Goal: Task Accomplishment & Management: Use online tool/utility

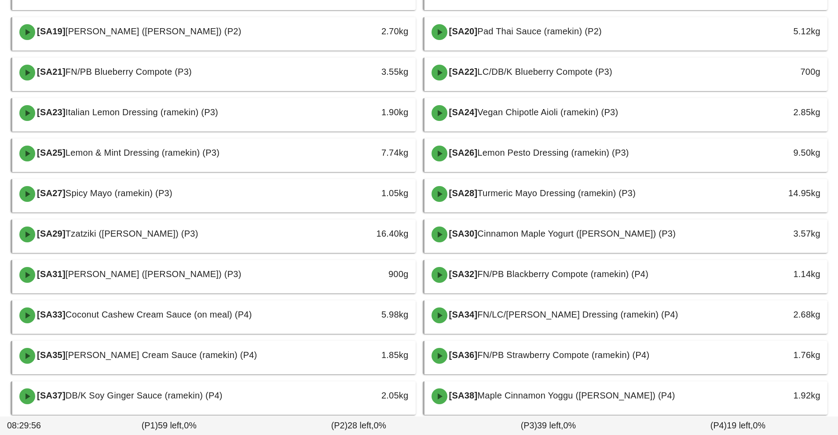
scroll to position [501, 0]
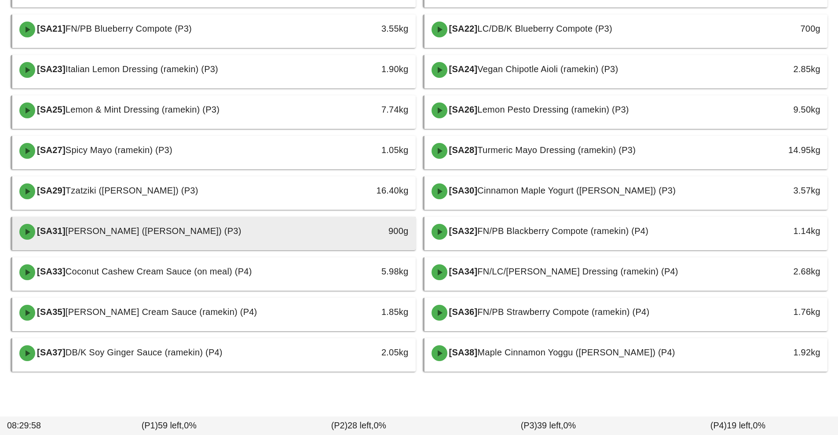
click at [343, 233] on div "900g" at bounding box center [363, 231] width 89 height 14
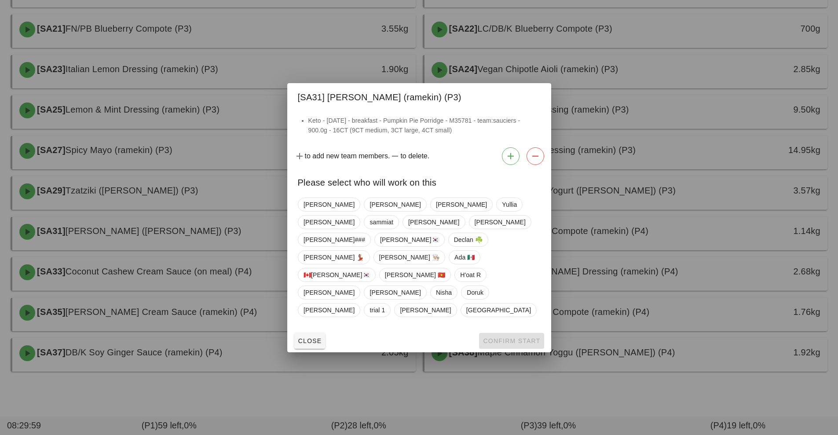
click at [671, 205] on div at bounding box center [419, 217] width 838 height 435
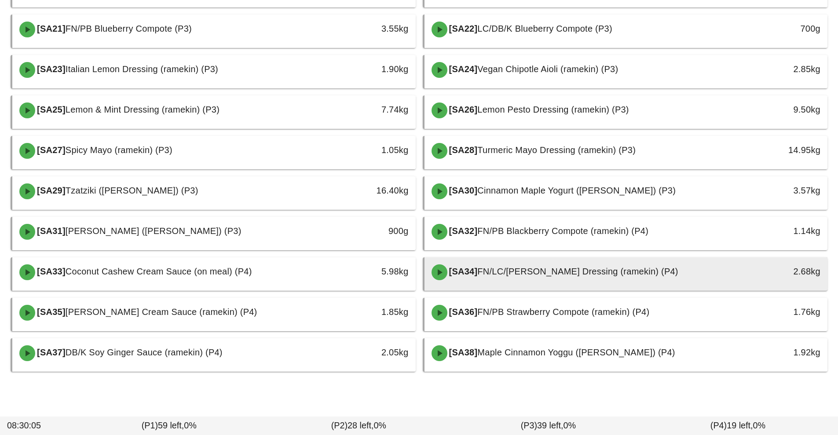
click at [623, 281] on div "[SA34] FN/LC/[PERSON_NAME] Dressing (ramekin) (P4)" at bounding box center [576, 272] width 300 height 26
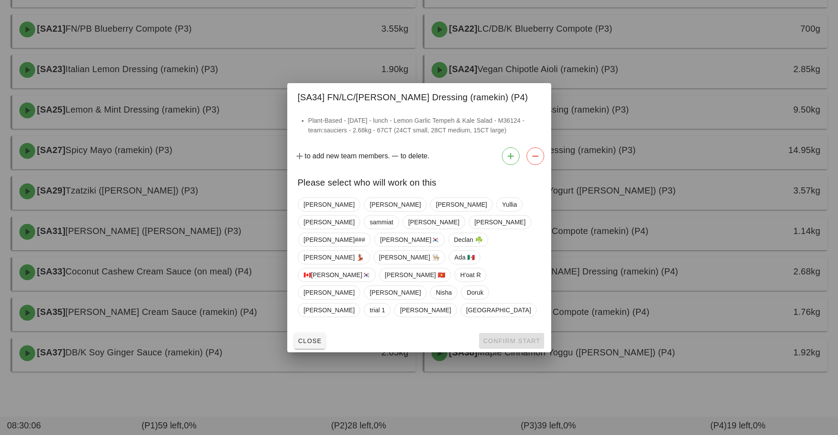
click at [702, 281] on div at bounding box center [419, 217] width 838 height 435
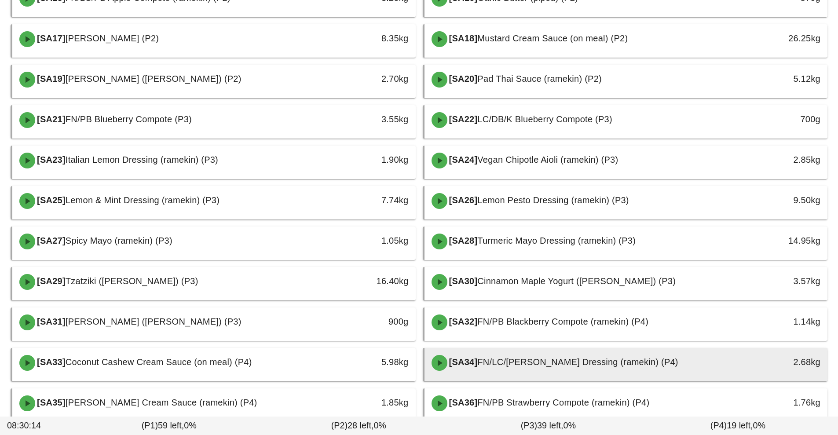
scroll to position [501, 0]
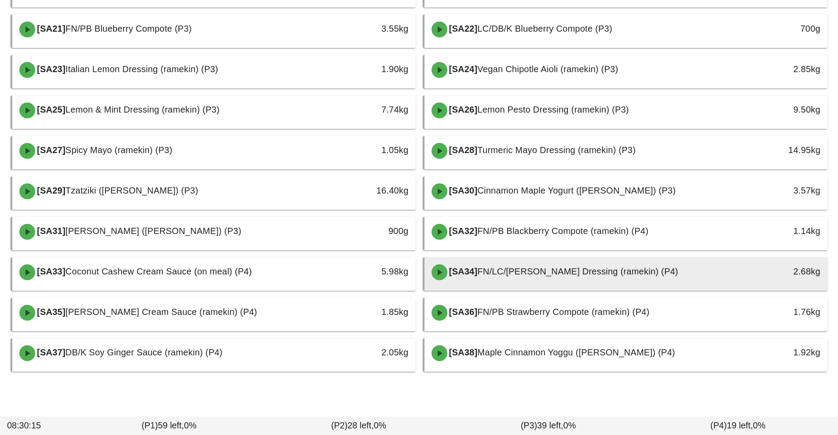
click at [625, 279] on div "[SA34] FN/LC/[PERSON_NAME] Dressing (ramekin) (P4)" at bounding box center [576, 272] width 300 height 26
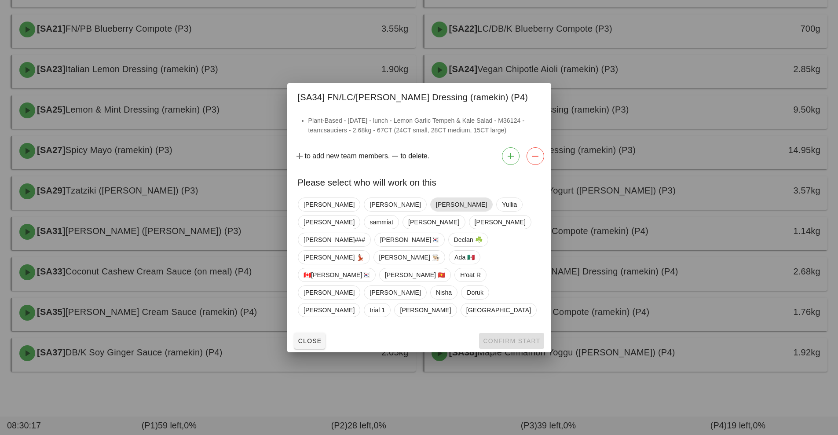
click at [436, 211] on span "[PERSON_NAME]" at bounding box center [461, 204] width 51 height 13
click at [513, 338] on span "Confirm Start" at bounding box center [512, 341] width 58 height 7
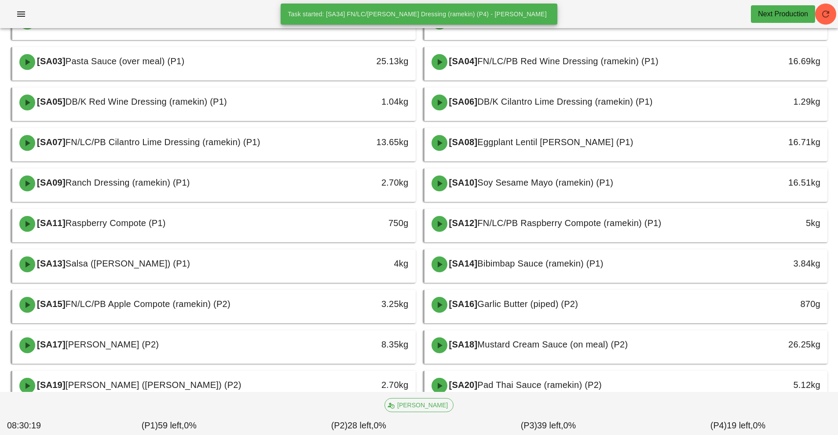
scroll to position [0, 0]
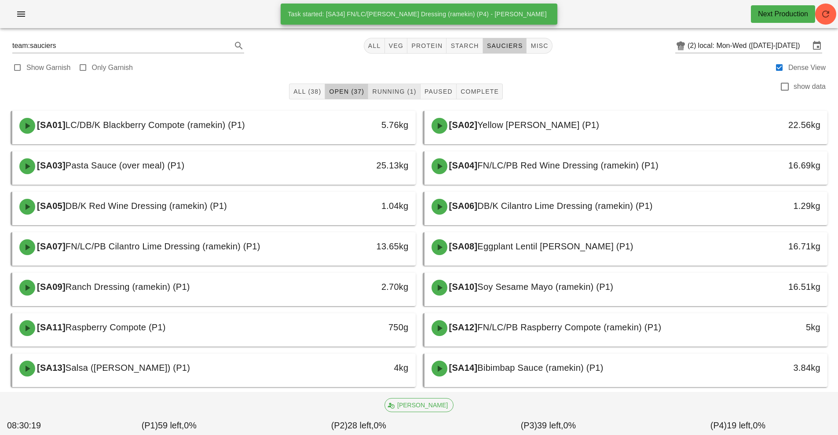
click at [397, 88] on span "Running (1)" at bounding box center [394, 91] width 44 height 7
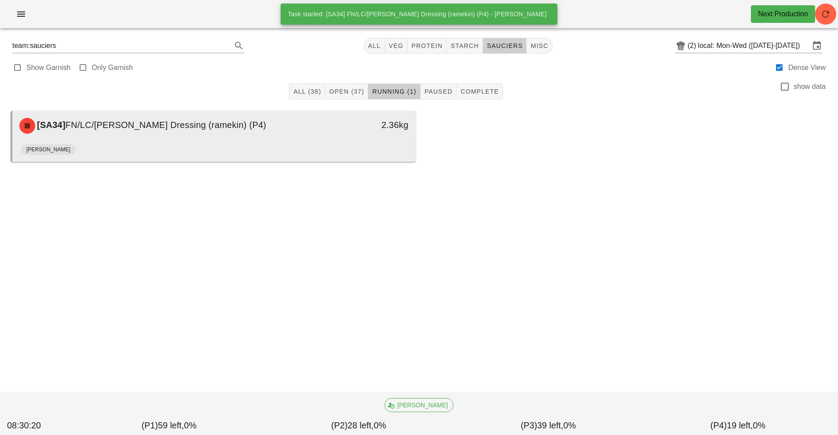
click at [332, 135] on div "2.36kg" at bounding box center [364, 126] width 100 height 26
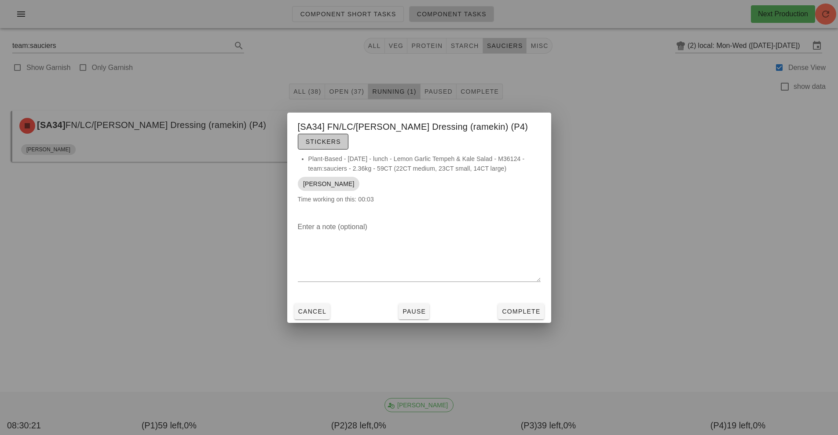
click at [313, 135] on button "Stickers" at bounding box center [323, 142] width 51 height 16
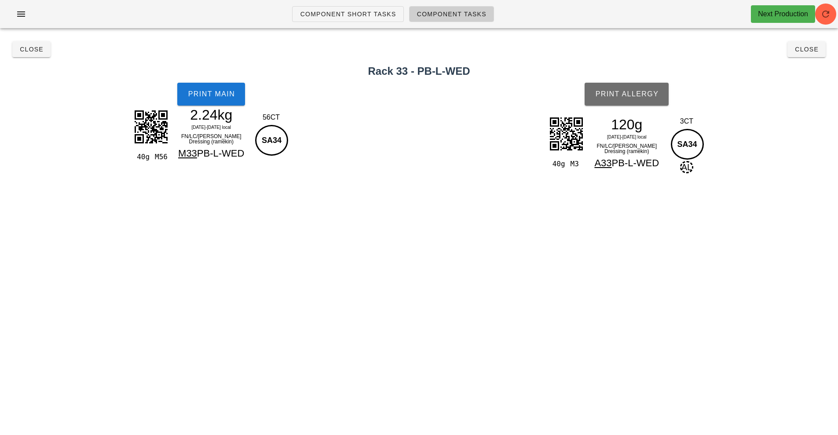
click at [646, 101] on button "Print Allergy" at bounding box center [627, 94] width 84 height 23
click at [224, 98] on button "Print Main" at bounding box center [211, 94] width 68 height 23
click at [813, 47] on span "Close" at bounding box center [807, 49] width 24 height 7
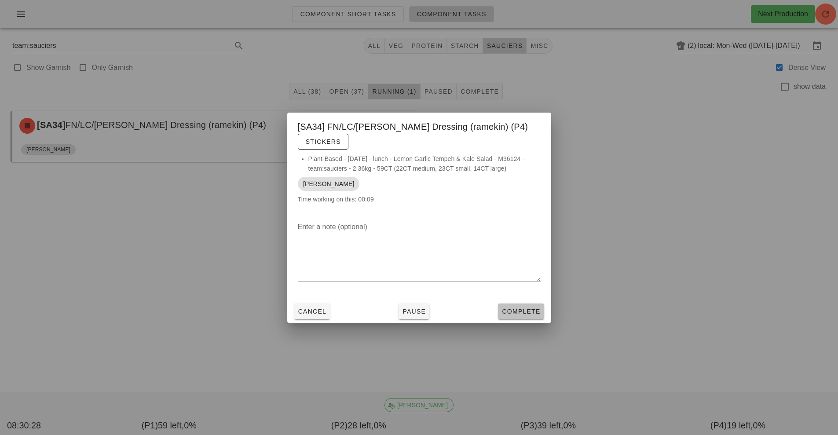
click at [524, 318] on button "Complete" at bounding box center [521, 312] width 46 height 16
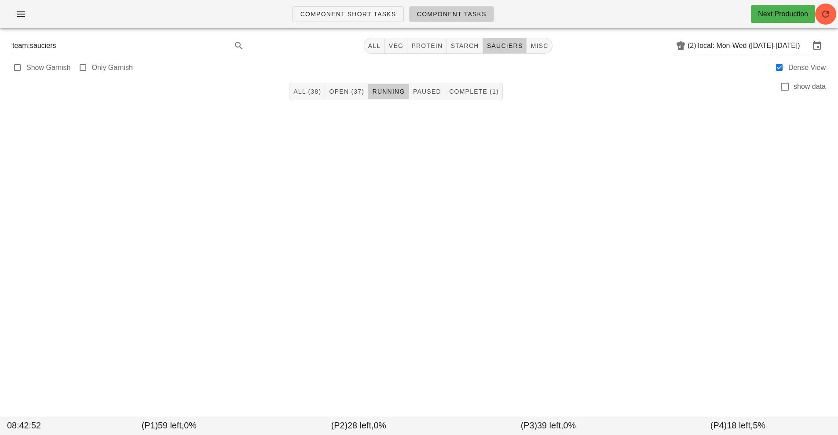
click at [742, 49] on input "local: Mon-Wed ([DATE]-[DATE])" at bounding box center [754, 46] width 112 height 14
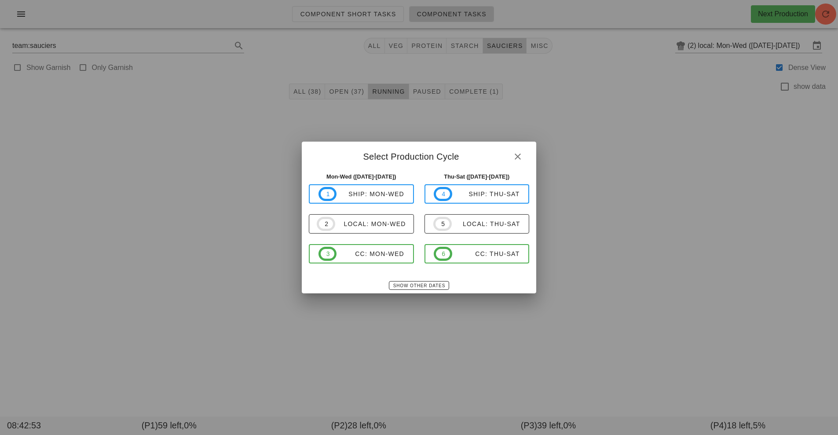
click at [663, 276] on div at bounding box center [419, 217] width 838 height 435
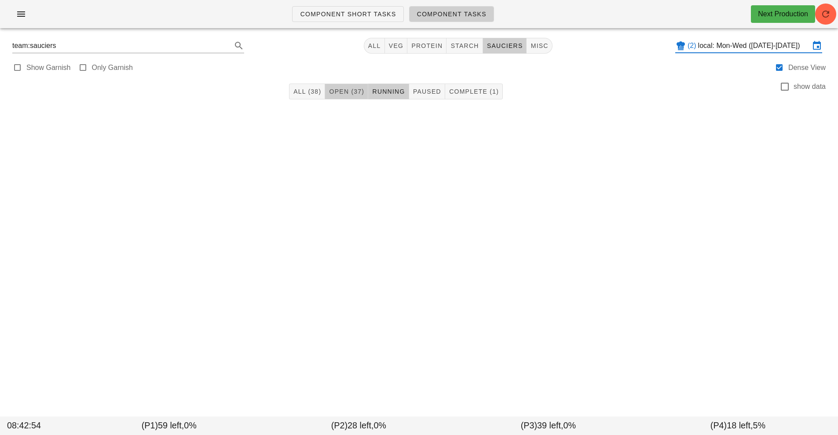
click at [351, 90] on span "Open (37)" at bounding box center [347, 91] width 36 height 7
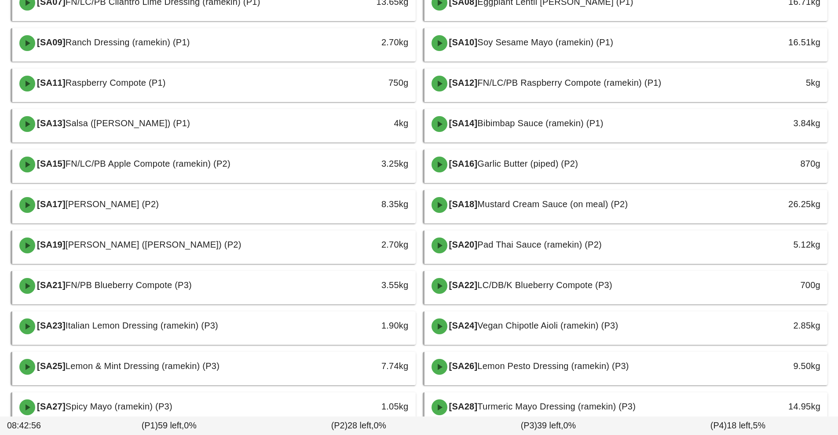
scroll to position [244, 0]
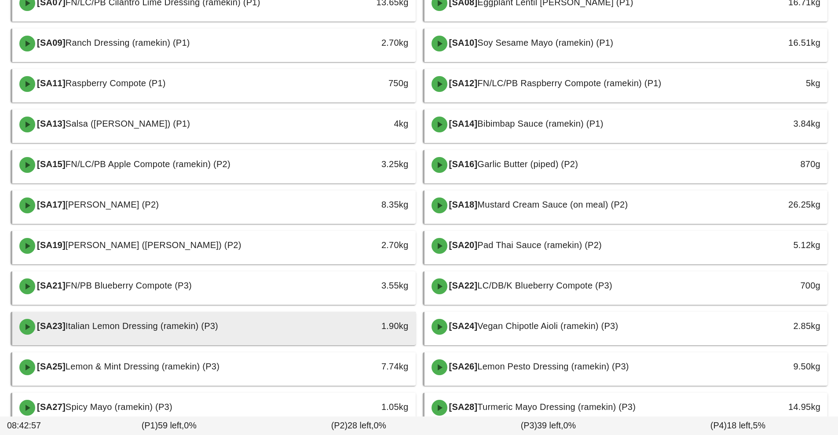
click at [282, 328] on div "[SA23] Italian Lemon Dressing (ramekin) (P3)" at bounding box center [164, 327] width 300 height 26
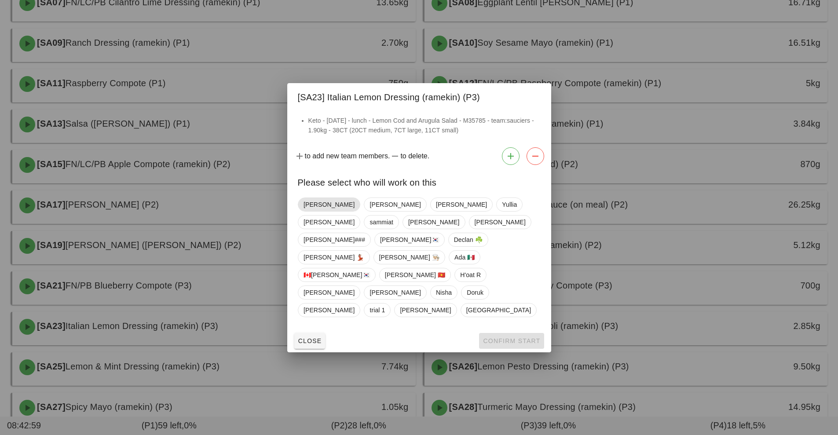
click at [310, 211] on span "[PERSON_NAME]" at bounding box center [329, 204] width 51 height 13
click at [495, 338] on span "Confirm Start" at bounding box center [512, 341] width 58 height 7
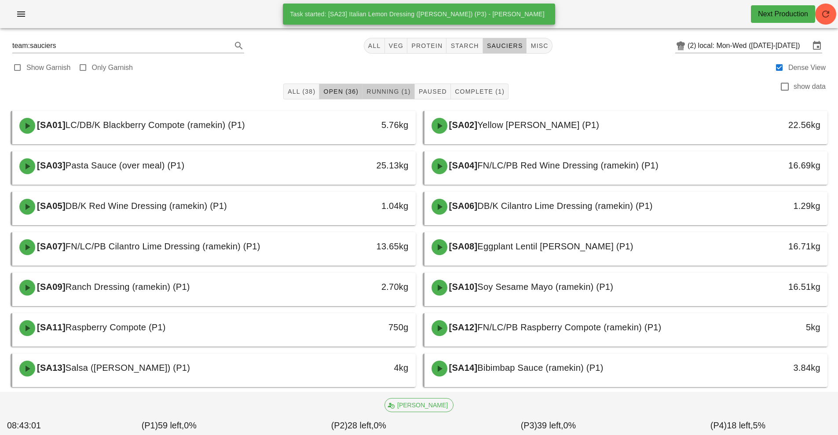
click at [382, 88] on span "Running (1)" at bounding box center [388, 91] width 44 height 7
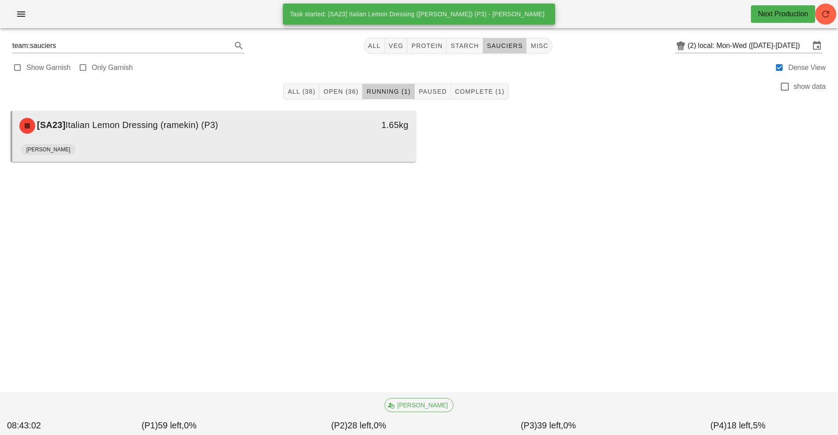
click at [362, 147] on div "[PERSON_NAME]" at bounding box center [214, 151] width 386 height 21
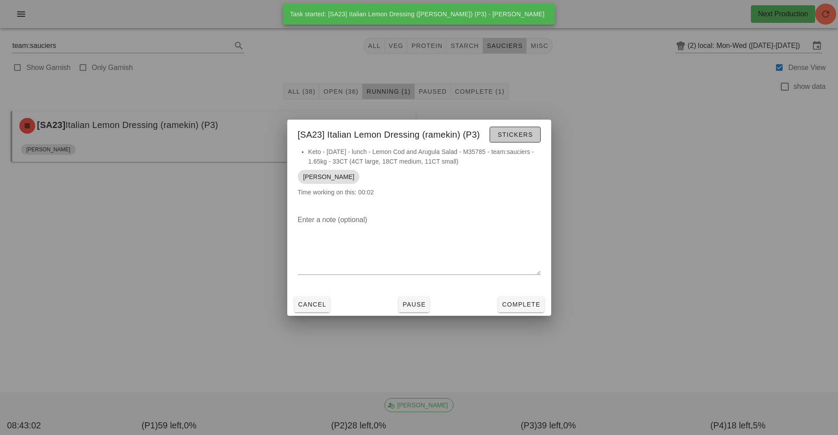
click at [493, 136] on button "Stickers" at bounding box center [515, 135] width 51 height 16
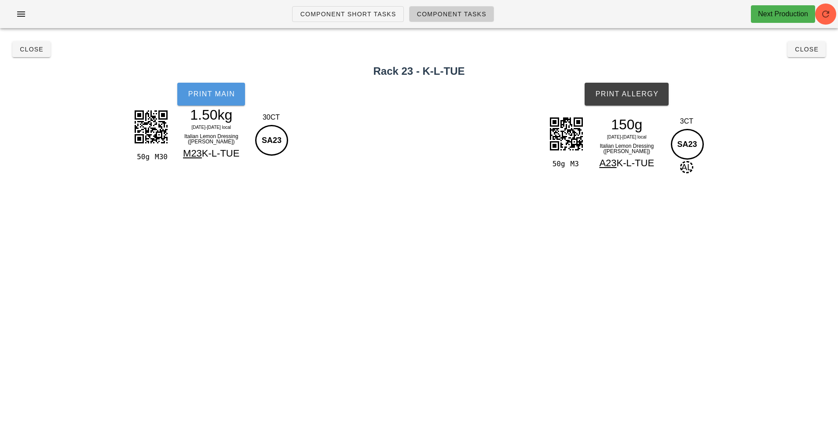
click at [212, 105] on button "Print Main" at bounding box center [211, 94] width 68 height 23
click at [645, 91] on span "Print Allergy" at bounding box center [627, 94] width 64 height 8
click at [28, 51] on span "Close" at bounding box center [31, 49] width 24 height 7
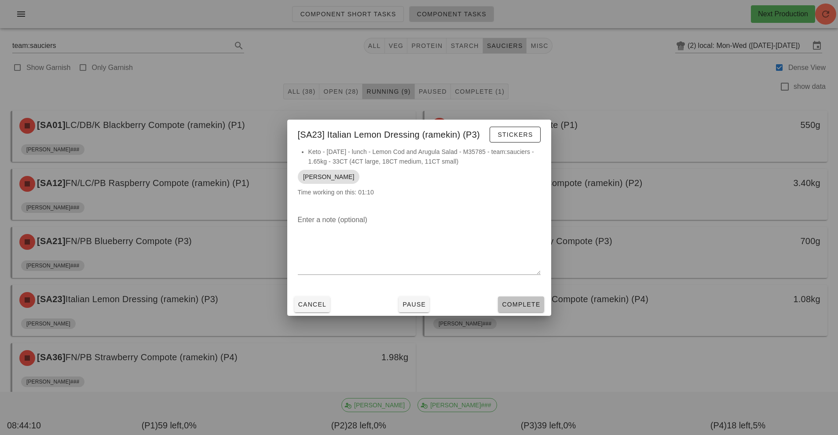
click at [519, 310] on button "Complete" at bounding box center [521, 305] width 46 height 16
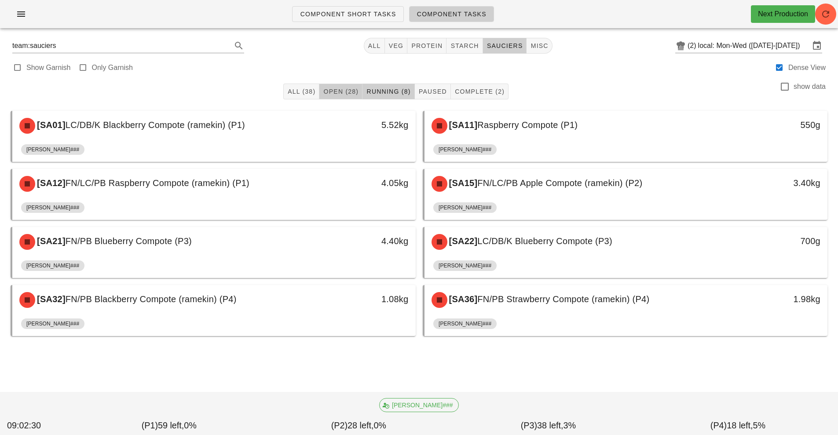
click at [345, 89] on span "Open (28)" at bounding box center [341, 91] width 36 height 7
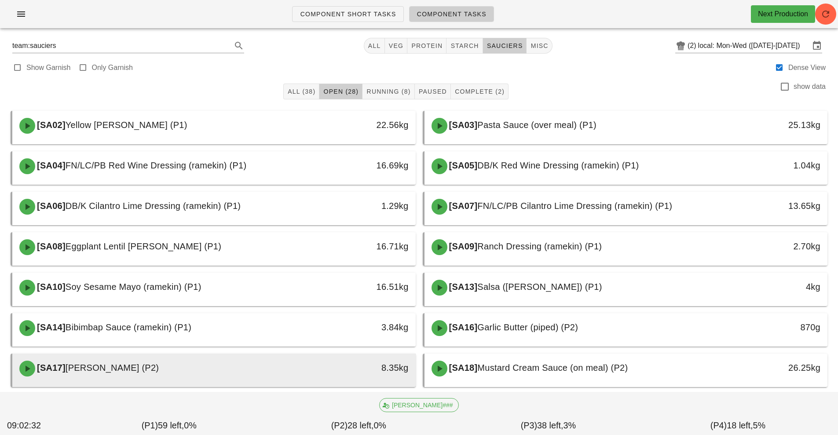
click at [378, 371] on div "8.35kg" at bounding box center [363, 368] width 89 height 14
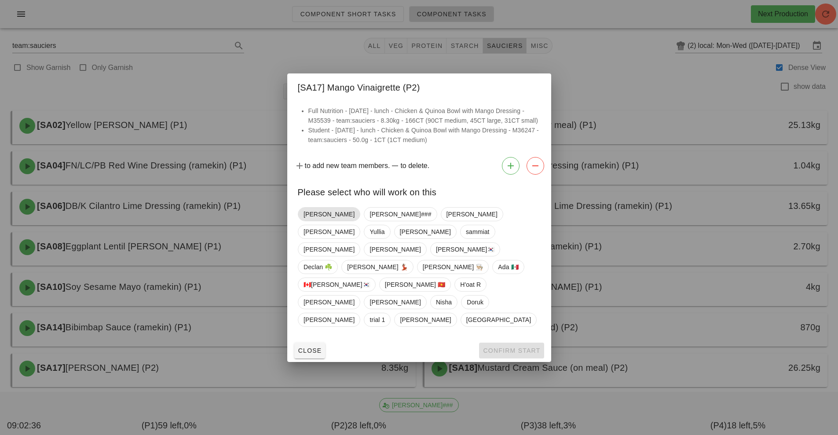
click at [311, 221] on span "[PERSON_NAME]" at bounding box center [329, 214] width 51 height 13
click at [516, 347] on span "Confirm Start" at bounding box center [512, 350] width 58 height 7
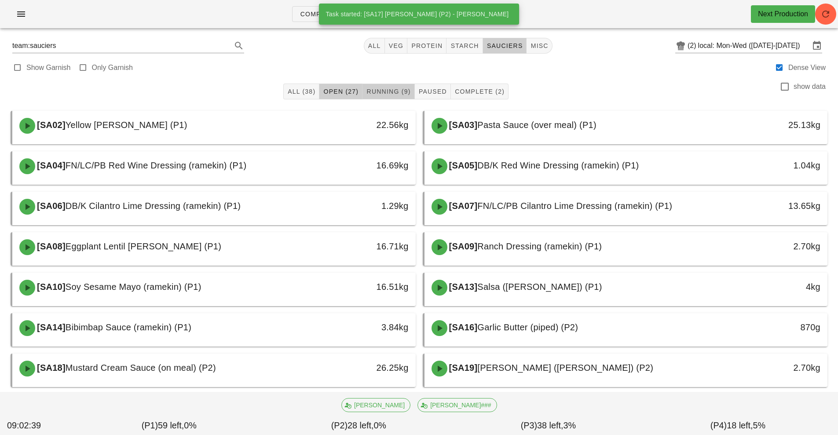
click at [385, 92] on span "Running (9)" at bounding box center [388, 91] width 44 height 7
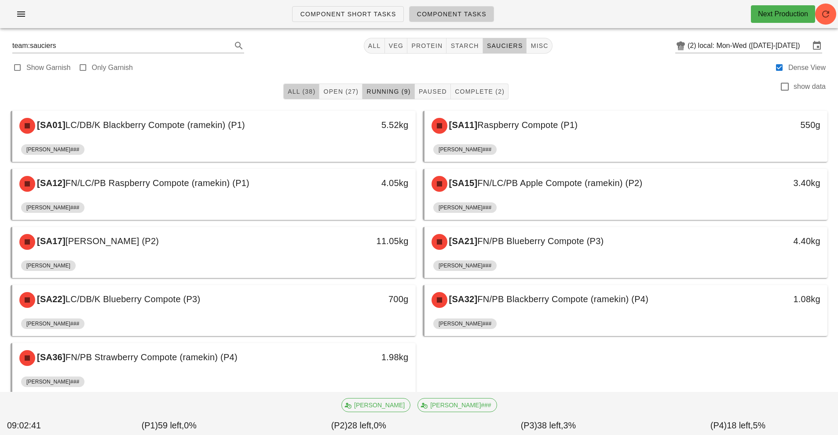
click at [306, 93] on span "All (38)" at bounding box center [301, 91] width 28 height 7
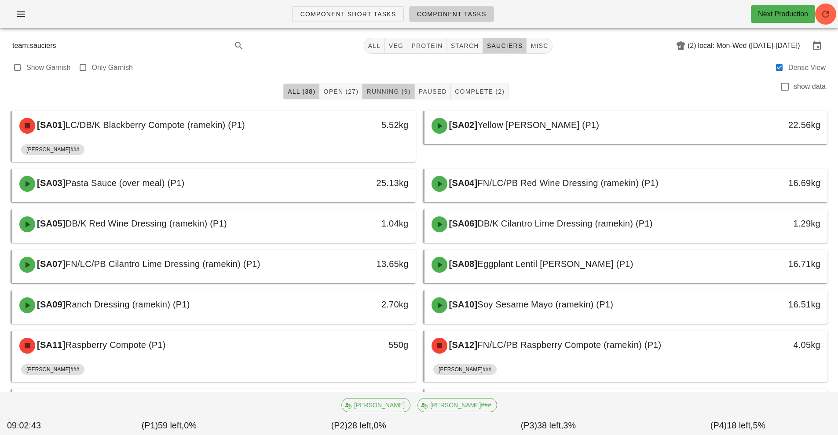
click at [399, 94] on span "Running (9)" at bounding box center [388, 91] width 44 height 7
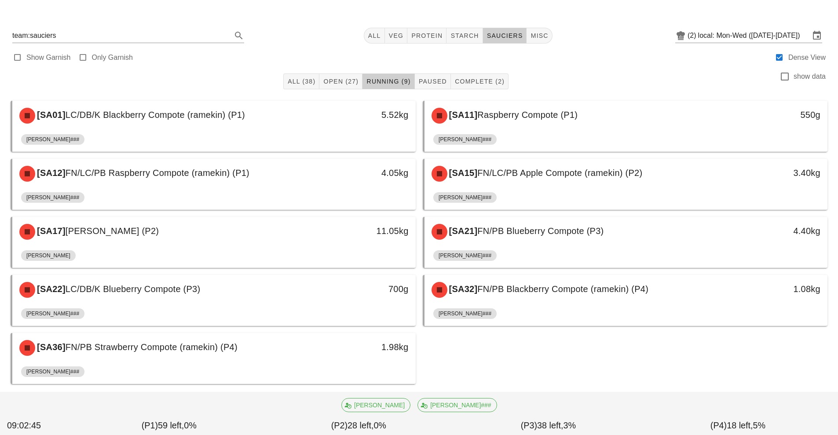
scroll to position [22, 0]
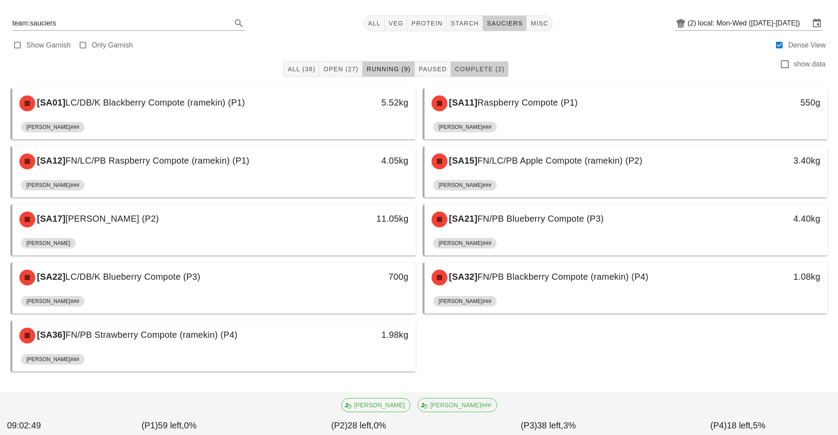
click at [480, 69] on span "Complete (2)" at bounding box center [480, 69] width 50 height 7
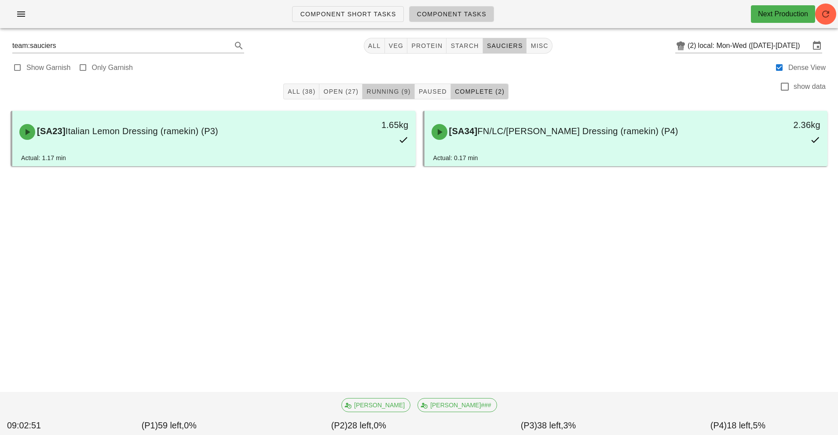
click at [400, 91] on span "Running (9)" at bounding box center [388, 91] width 44 height 7
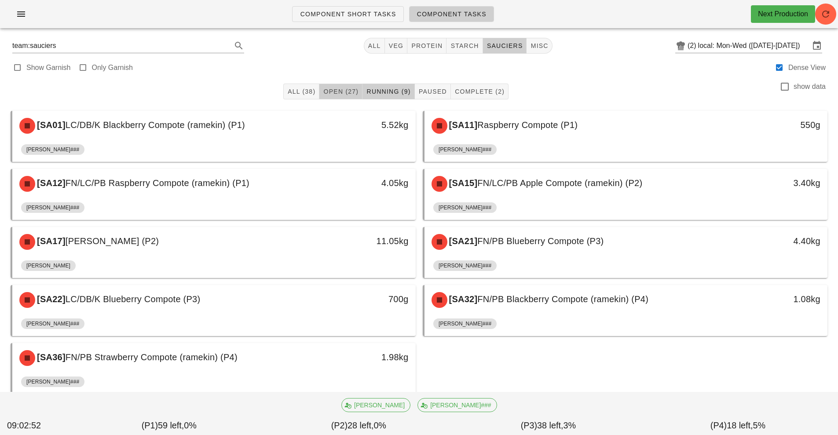
click at [343, 92] on span "Open (27)" at bounding box center [341, 91] width 36 height 7
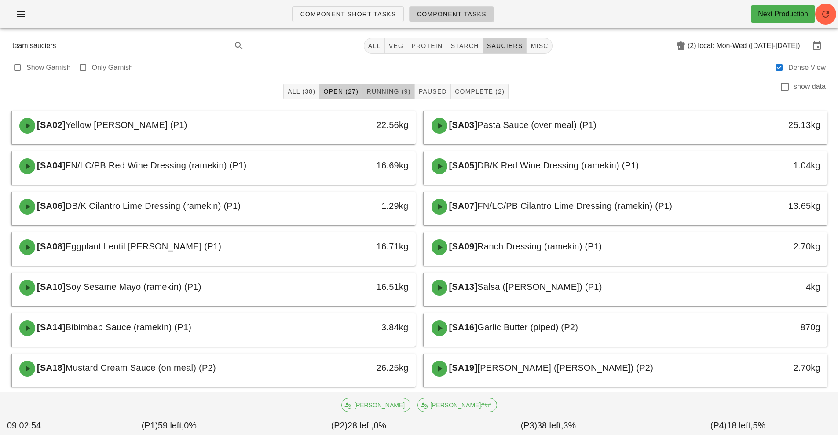
click at [384, 88] on span "Running (9)" at bounding box center [388, 91] width 44 height 7
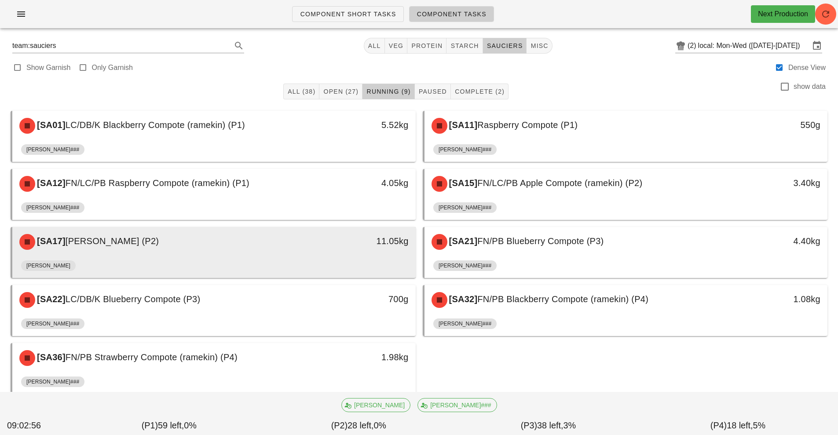
click at [320, 259] on div "[PERSON_NAME]" at bounding box center [214, 267] width 386 height 21
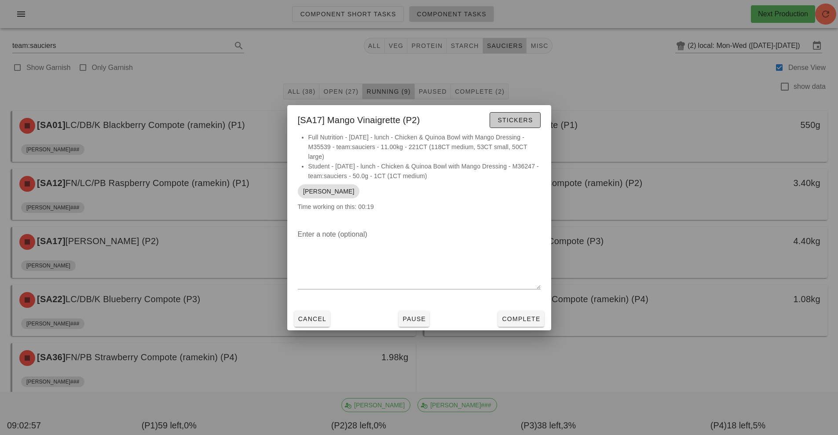
click at [516, 128] on button "Stickers" at bounding box center [515, 120] width 51 height 16
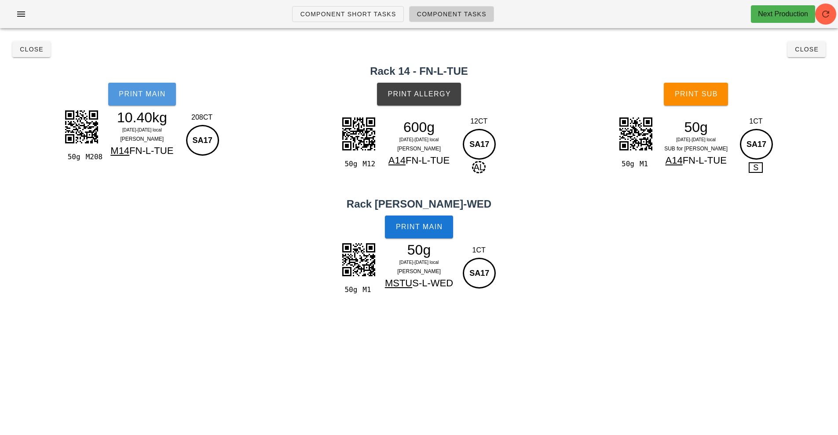
click at [143, 103] on button "Print Main" at bounding box center [142, 94] width 68 height 23
click at [424, 103] on button "Print Allergy" at bounding box center [419, 94] width 84 height 23
click at [431, 222] on button "Print Main" at bounding box center [419, 227] width 68 height 23
click at [717, 90] on span "Print Sub" at bounding box center [697, 94] width 44 height 8
click at [809, 50] on span "Close" at bounding box center [807, 49] width 24 height 7
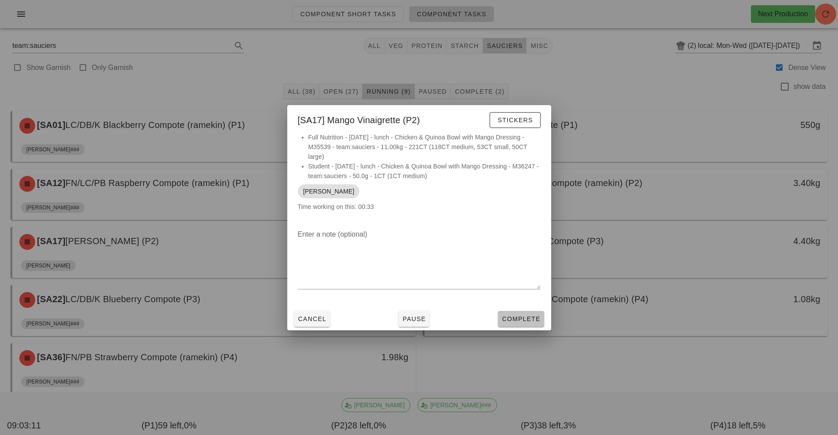
click at [535, 316] on span "Complete" at bounding box center [521, 319] width 39 height 7
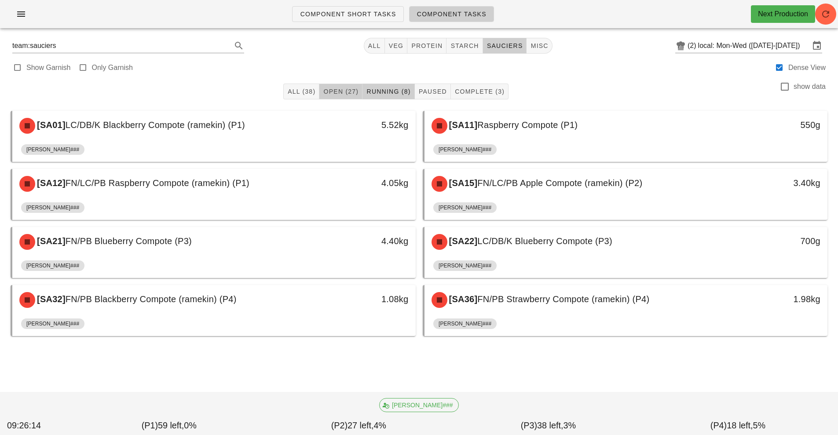
click at [329, 89] on span "Open (27)" at bounding box center [341, 91] width 36 height 7
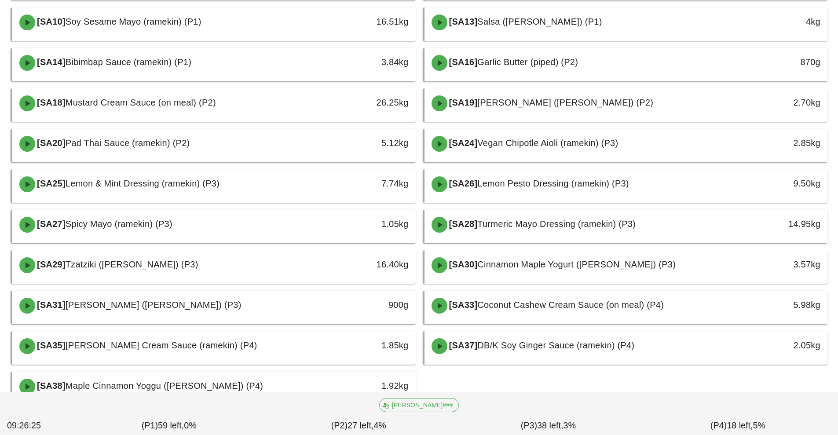
scroll to position [266, 0]
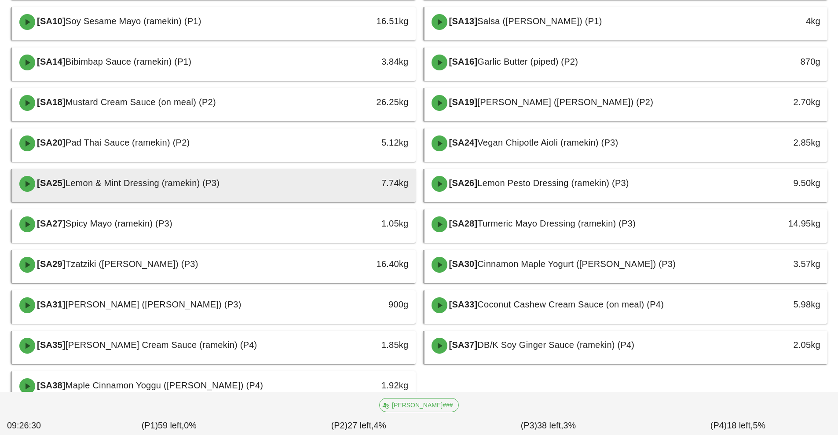
click at [335, 189] on div "7.74kg" at bounding box center [363, 183] width 89 height 14
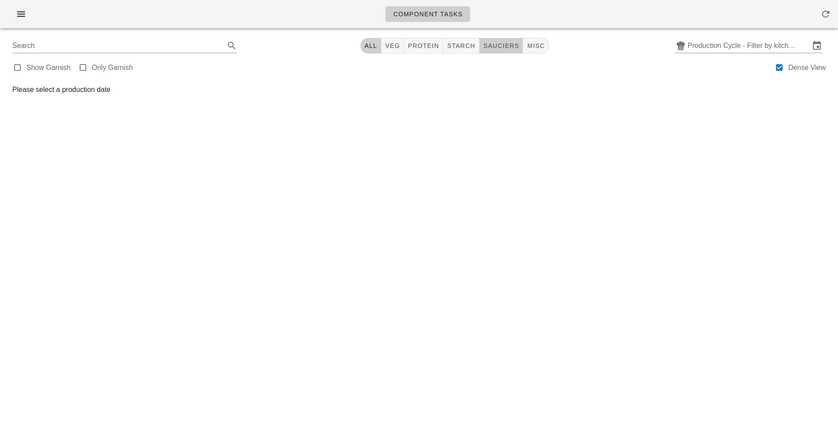
click at [492, 46] on span "sauciers" at bounding box center [501, 45] width 37 height 7
type input "team:sauciers"
click at [693, 42] on input "Production Cycle - Filter by kitchen production schedules" at bounding box center [749, 46] width 122 height 14
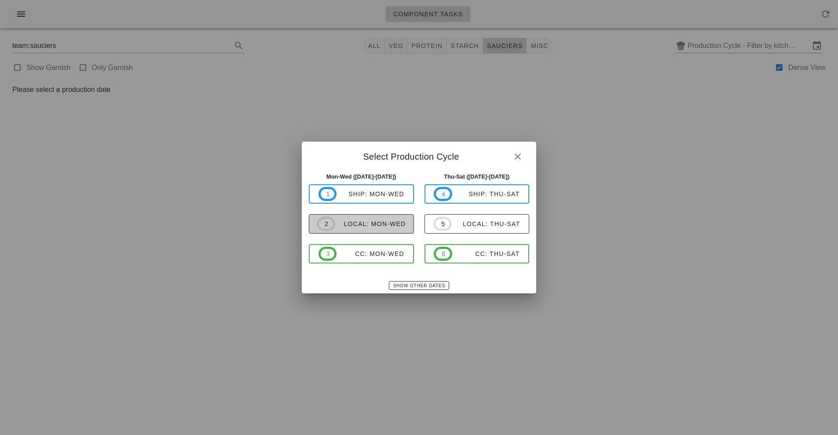
click at [375, 224] on div "local: Mon-Wed" at bounding box center [370, 224] width 71 height 7
type input "local: Mon-Wed ([DATE]-[DATE])"
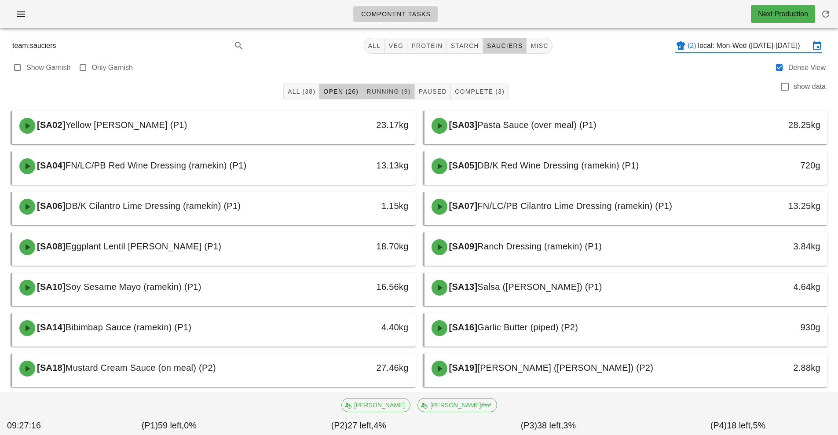
click at [390, 92] on span "Running (9)" at bounding box center [388, 91] width 44 height 7
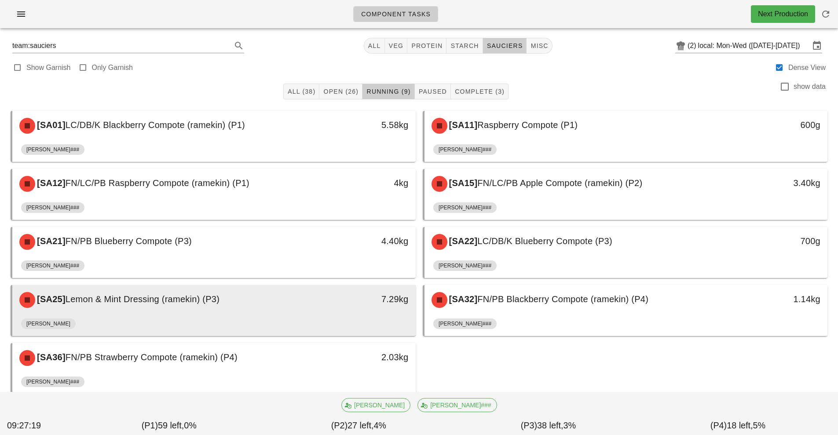
click at [169, 305] on div "[SA25] Lemon & Mint Dressing (ramekin) (P3)" at bounding box center [164, 300] width 300 height 26
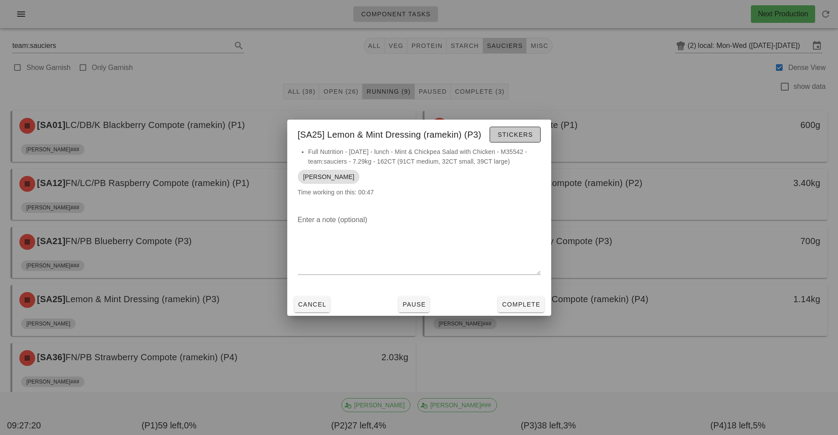
click at [517, 140] on button "Stickers" at bounding box center [515, 135] width 51 height 16
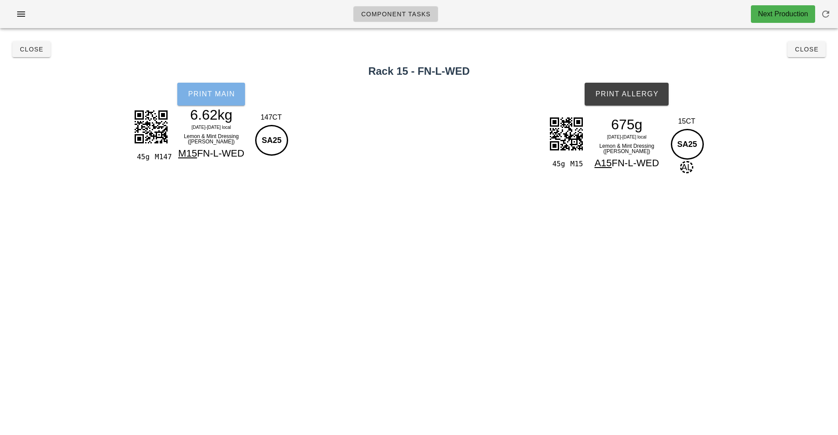
click at [209, 103] on button "Print Main" at bounding box center [211, 94] width 68 height 23
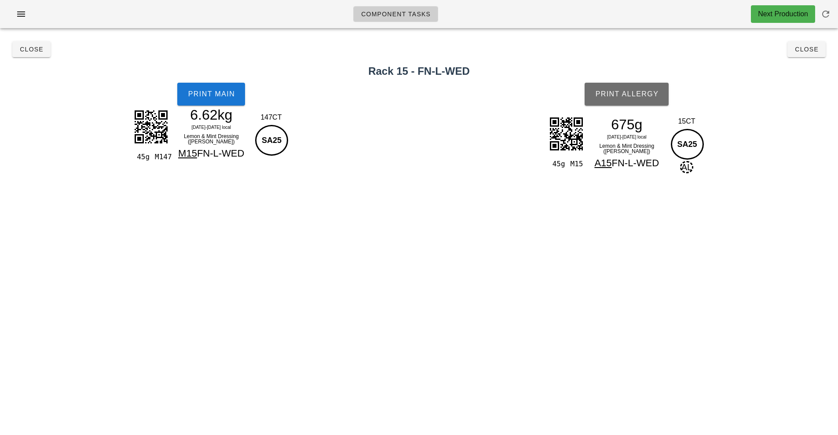
click at [623, 91] on span "Print Allergy" at bounding box center [627, 94] width 64 height 8
click at [807, 49] on span "Close" at bounding box center [807, 49] width 24 height 7
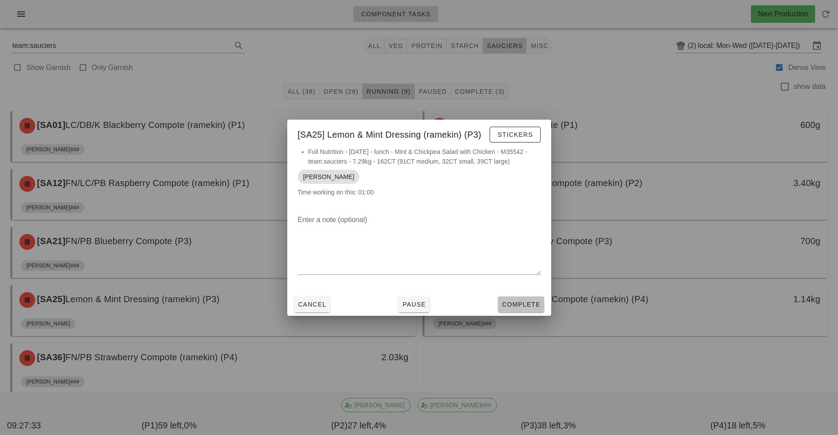
click at [532, 310] on button "Complete" at bounding box center [521, 305] width 46 height 16
